Goal: Task Accomplishment & Management: Manage account settings

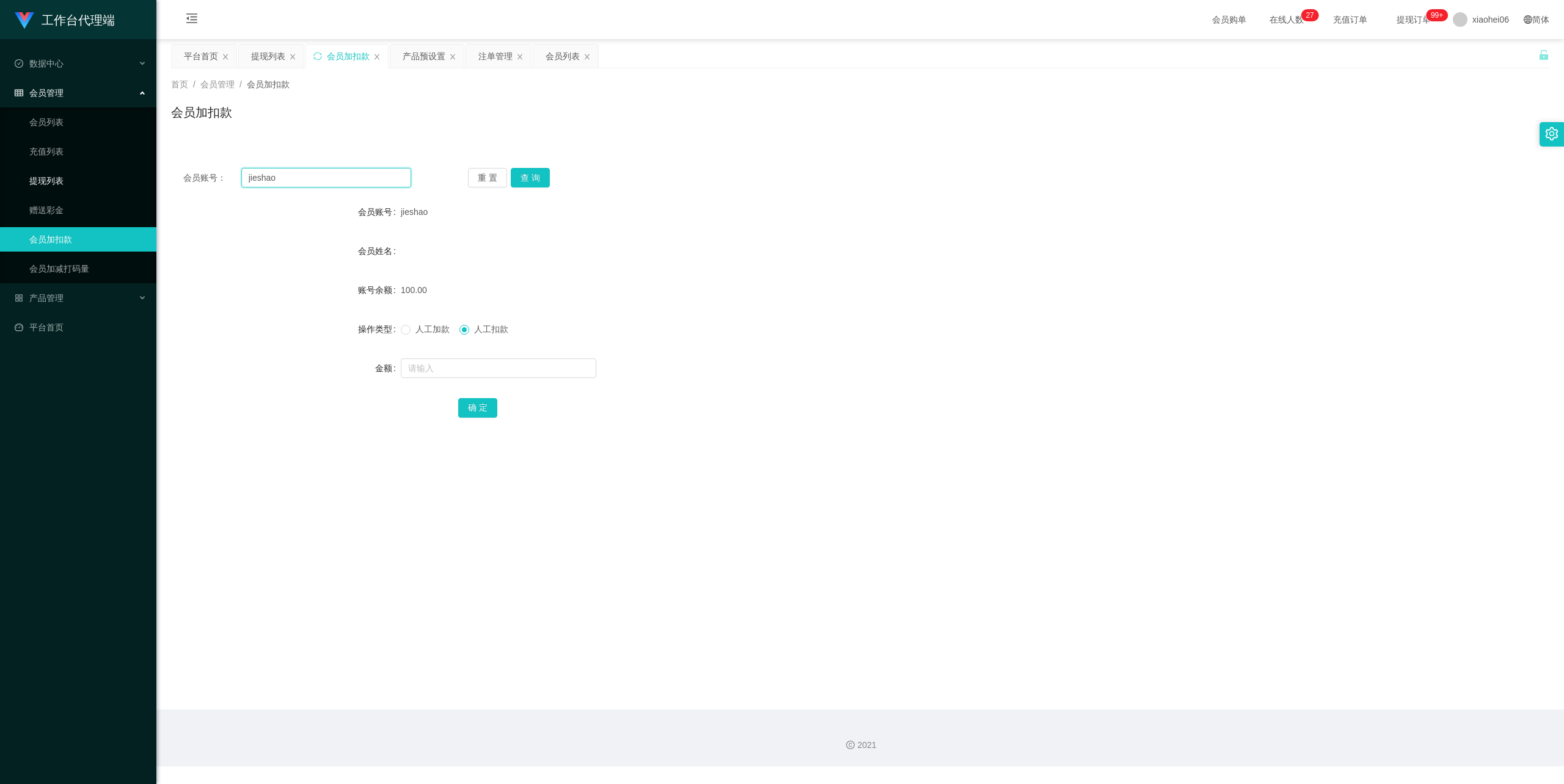
drag, startPoint x: 301, startPoint y: 176, endPoint x: 136, endPoint y: 176, distance: 165.0
click at [136, 176] on section "工作台代理端 数据中心 会员管理 会员列表 充值列表 提现列表 赠送彩金 会员加扣款 会员加减打码量 产品管理 开奖记录 注单管理 产品列表 即时注单 产品预…" at bounding box center [782, 383] width 1564 height 766
click at [286, 272] on form "会员账号 jieshao 会员姓名 账号余额 100.00 操作类型 人工加款 人工扣款 金额 确 定" at bounding box center [860, 309] width 1379 height 220
click at [52, 172] on link "提现列表" at bounding box center [88, 180] width 117 height 24
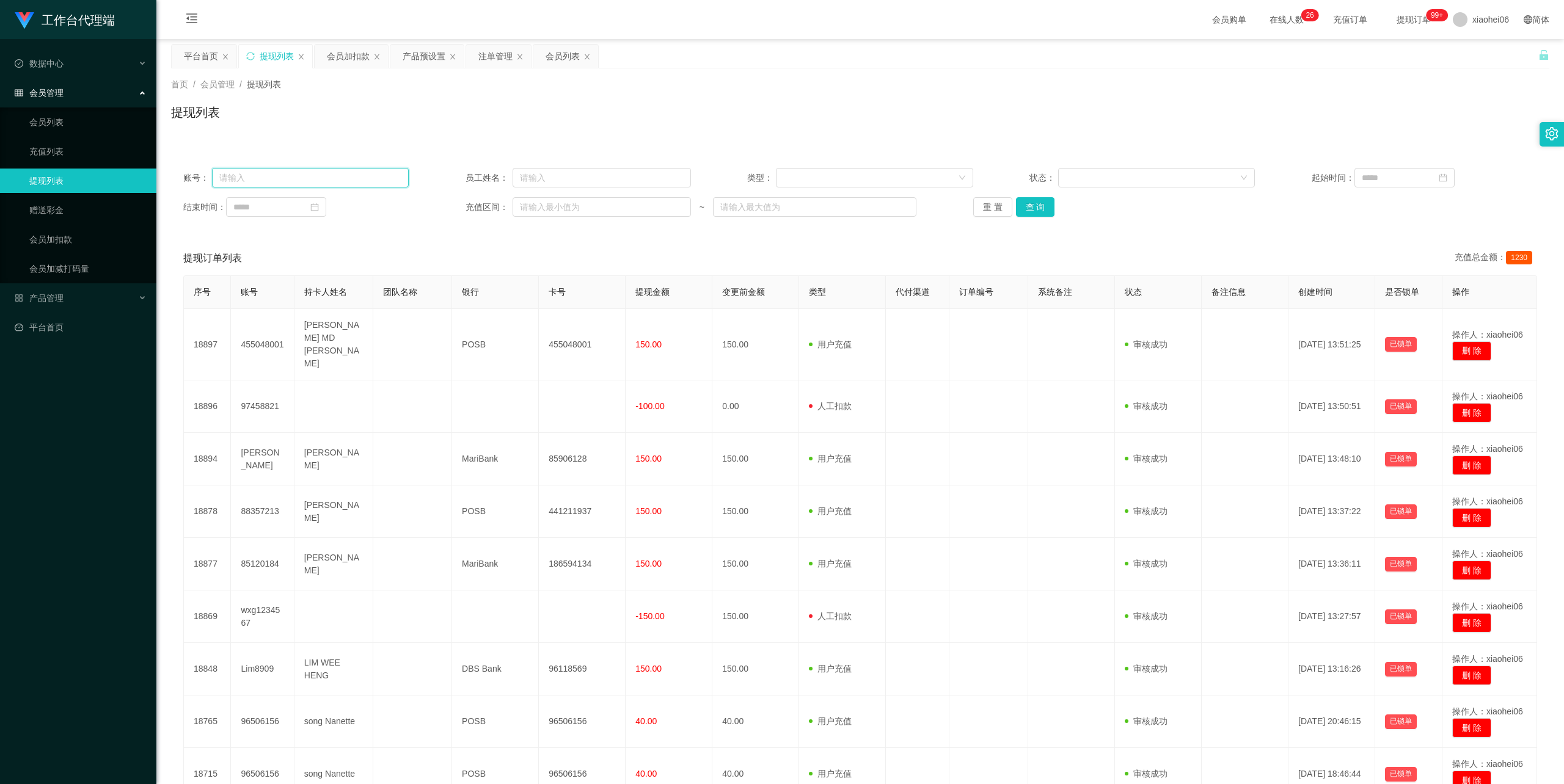
click at [301, 176] on input "text" at bounding box center [311, 178] width 197 height 19
paste input "Rebecca00"
type input "Rebecca00"
drag, startPoint x: 1037, startPoint y: 206, endPoint x: 1027, endPoint y: 206, distance: 10.0
click at [1037, 206] on button "查 询" at bounding box center [1035, 207] width 39 height 19
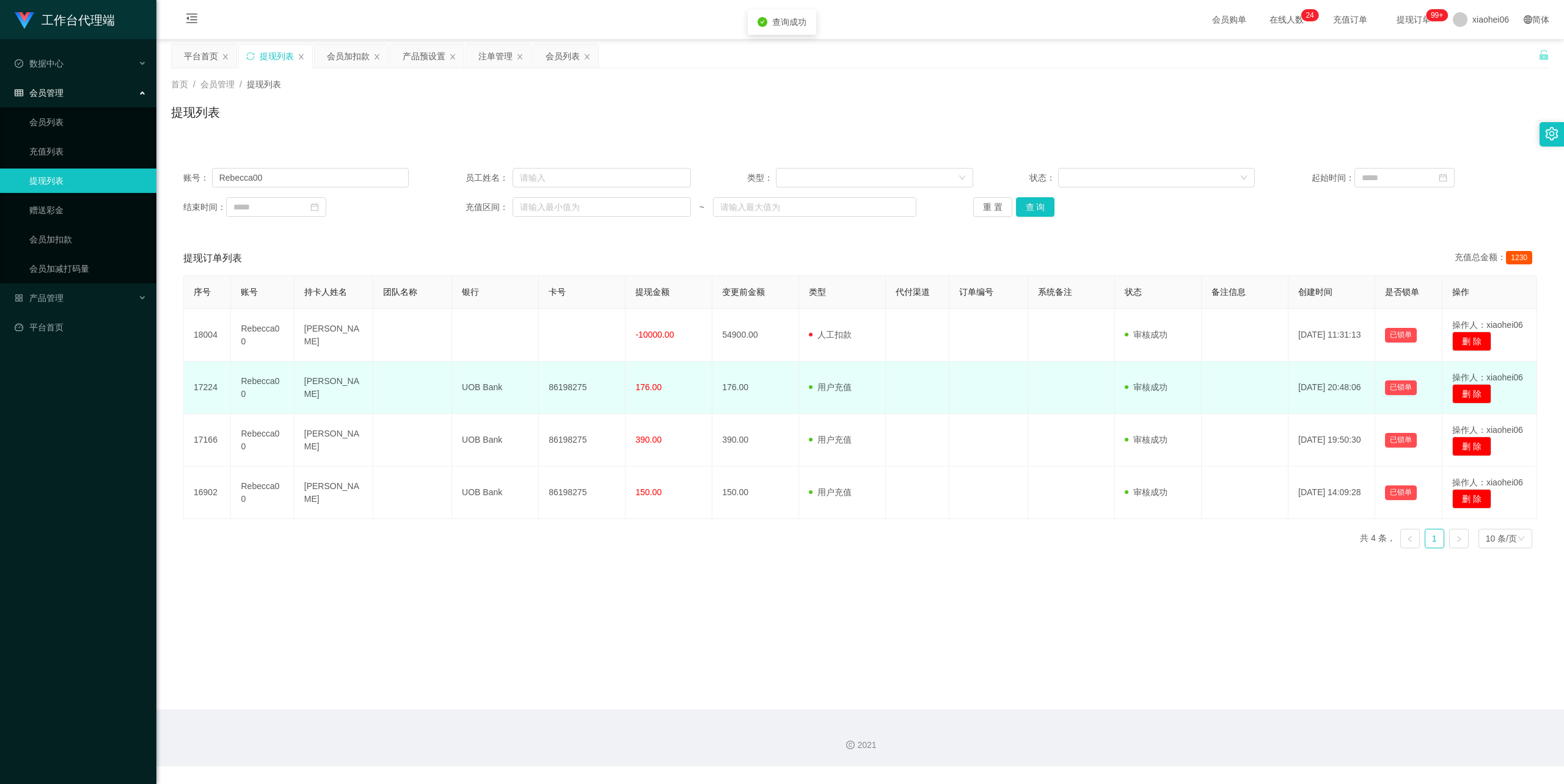
click at [323, 381] on td "[PERSON_NAME]" at bounding box center [334, 388] width 79 height 52
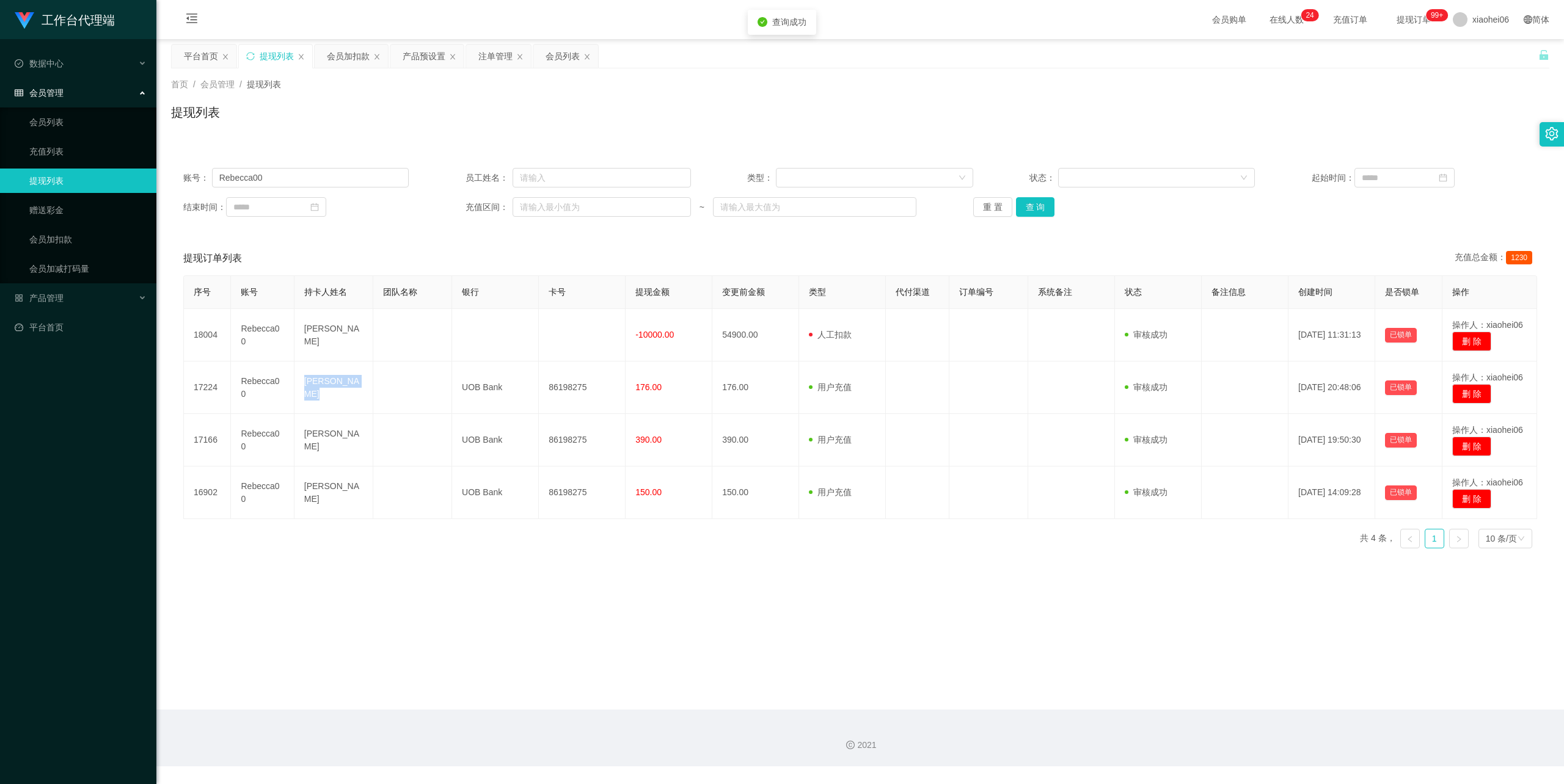
copy td "[PERSON_NAME]"
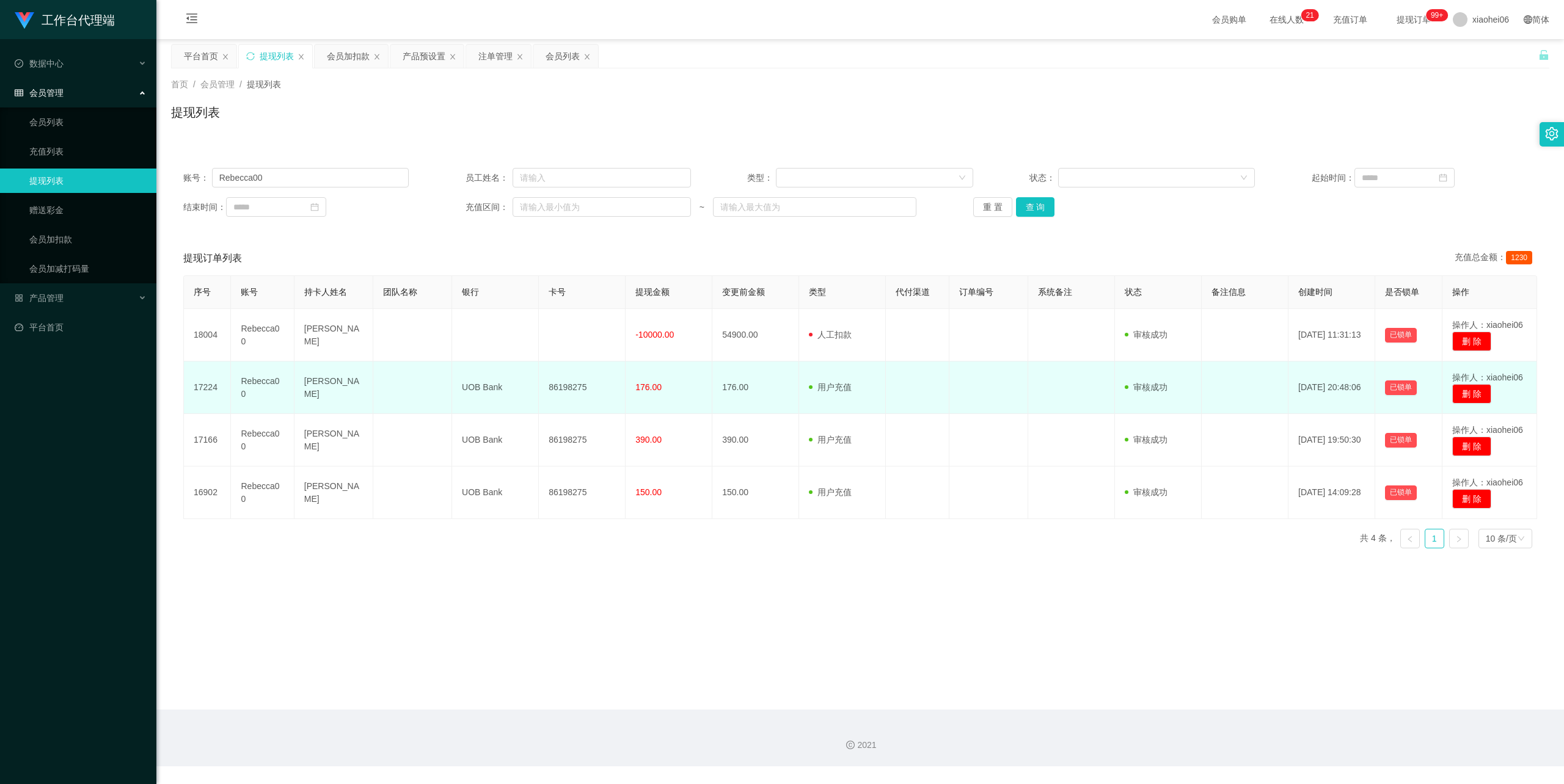
click at [479, 384] on td "UOB Bank" at bounding box center [496, 388] width 87 height 52
copy td "Bank"
click at [475, 389] on td "UOB Bank" at bounding box center [496, 388] width 87 height 52
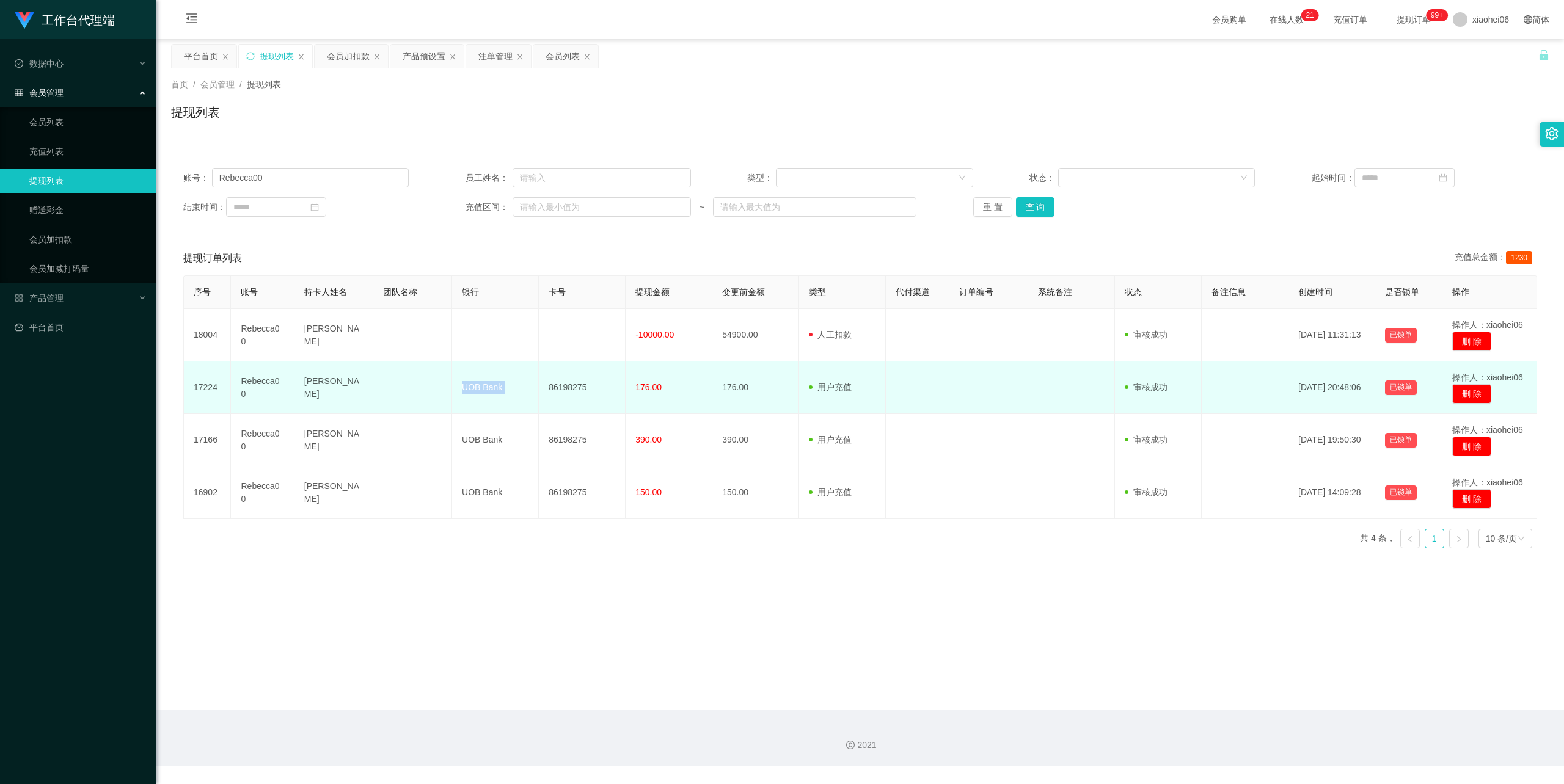
click at [475, 389] on td "UOB Bank" at bounding box center [496, 388] width 87 height 52
copy td "UOB Bank"
click at [568, 387] on td "86198275" at bounding box center [582, 388] width 87 height 52
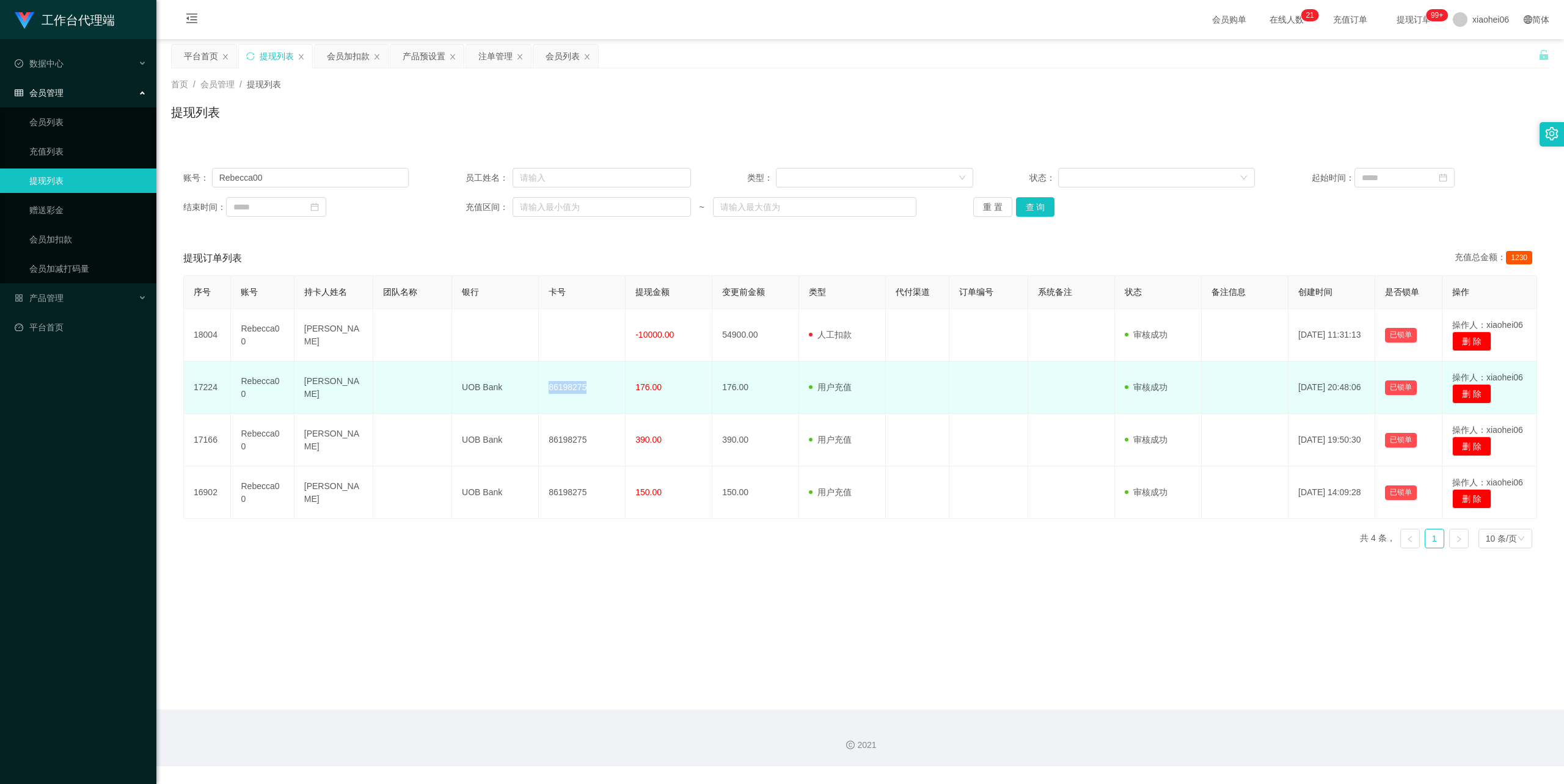
copy td "86198275"
